Goal: Information Seeking & Learning: Understand process/instructions

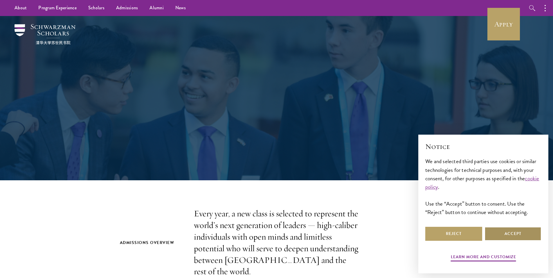
click at [512, 236] on button "Accept" at bounding box center [513, 234] width 57 height 14
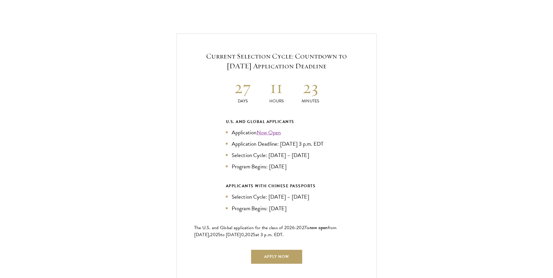
scroll to position [1249, 0]
click at [271, 128] on link "Now Open" at bounding box center [269, 132] width 24 height 8
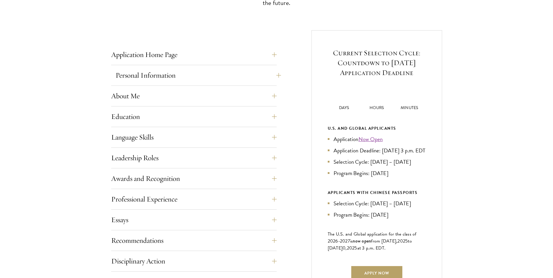
scroll to position [232, 0]
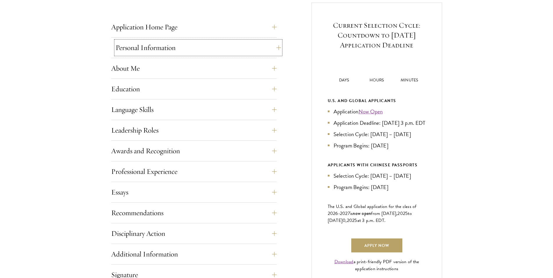
click at [154, 46] on button "Personal Information" at bounding box center [199, 48] width 166 height 14
click at [145, 51] on button "Personal Information" at bounding box center [199, 48] width 166 height 14
click at [182, 72] on button "About Me" at bounding box center [199, 68] width 166 height 14
click at [166, 89] on button "Education" at bounding box center [199, 89] width 166 height 14
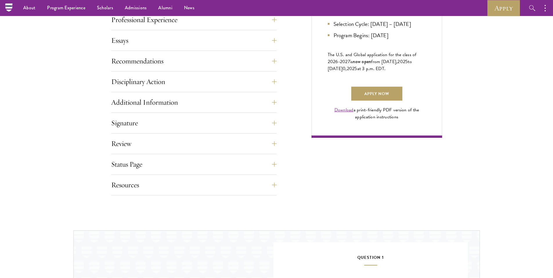
scroll to position [375, 0]
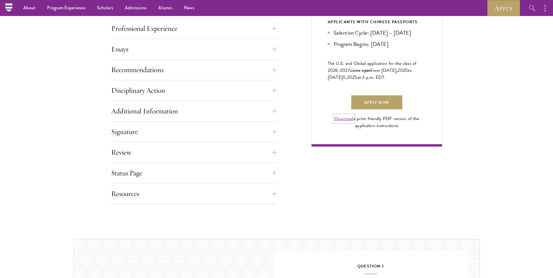
click at [347, 122] on link "Download" at bounding box center [344, 118] width 19 height 7
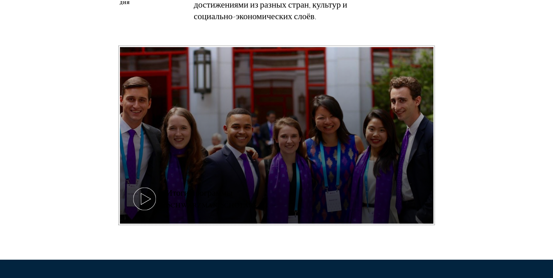
scroll to position [234, 0]
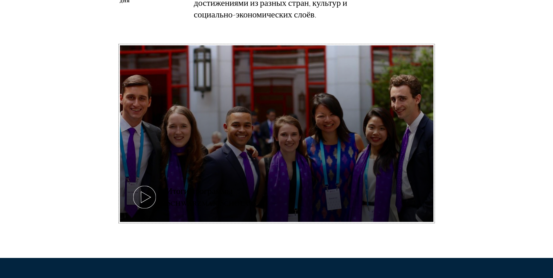
click at [125, 194] on button "Итоги программы Schwarzman Scholars" at bounding box center [277, 133] width 314 height 177
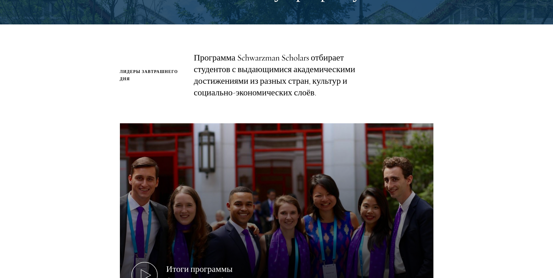
scroll to position [263, 0]
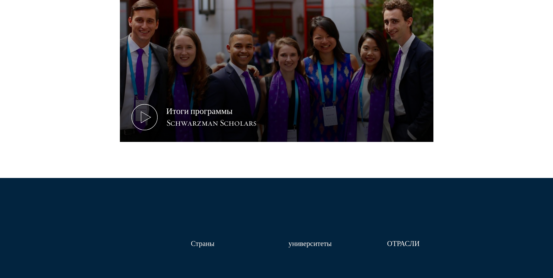
drag, startPoint x: 257, startPoint y: 226, endPoint x: 257, endPoint y: 259, distance: 33.1
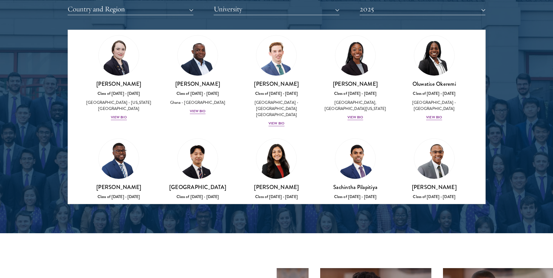
scroll to position [1810, 0]
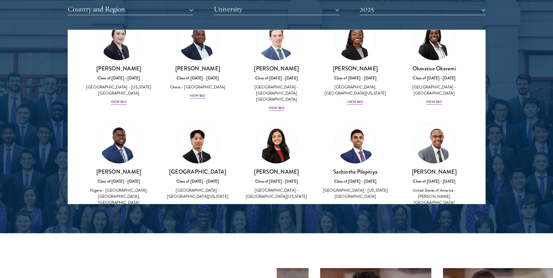
drag, startPoint x: 485, startPoint y: 38, endPoint x: 484, endPoint y: 140, distance: 102.6
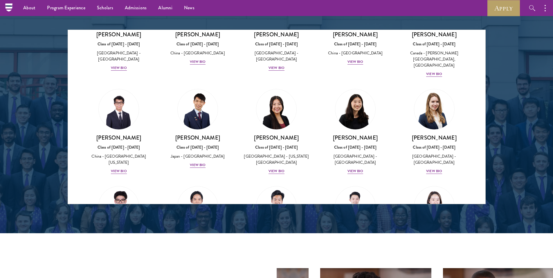
scroll to position [2687, 0]
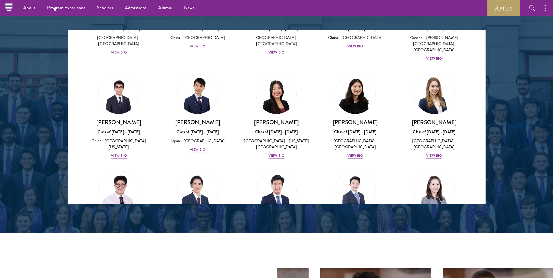
drag, startPoint x: 484, startPoint y: 141, endPoint x: 478, endPoint y: 191, distance: 50.0
